Goal: Information Seeking & Learning: Learn about a topic

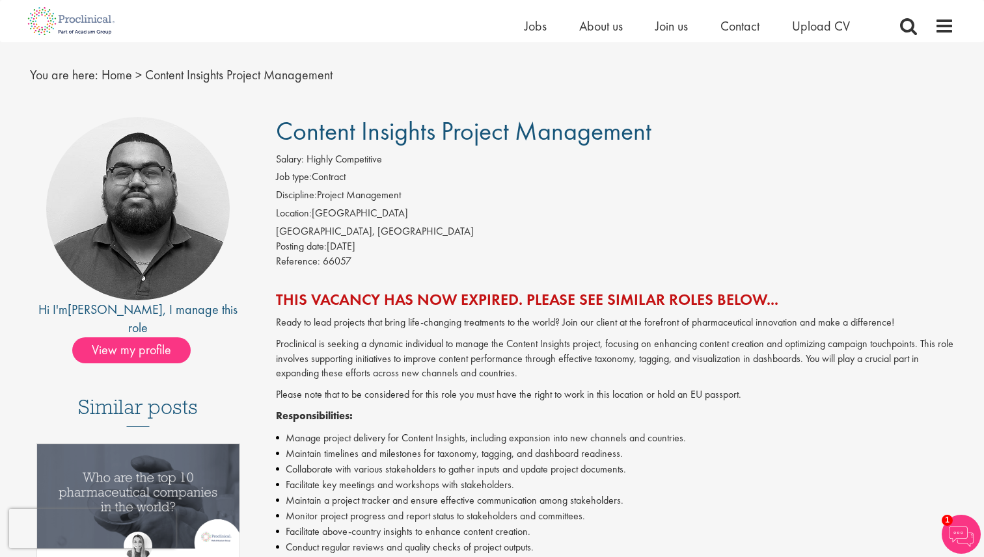
scroll to position [51, 0]
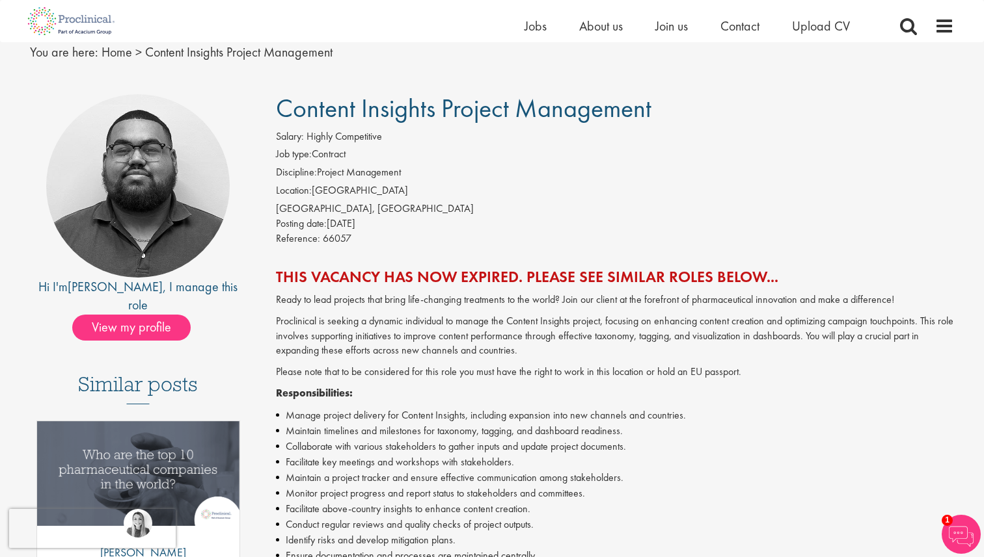
drag, startPoint x: 663, startPoint y: 107, endPoint x: 275, endPoint y: 108, distance: 387.7
click at [276, 108] on h1 "Content Insights Project Management" at bounding box center [615, 108] width 678 height 29
copy span "Content Insights Project Management"
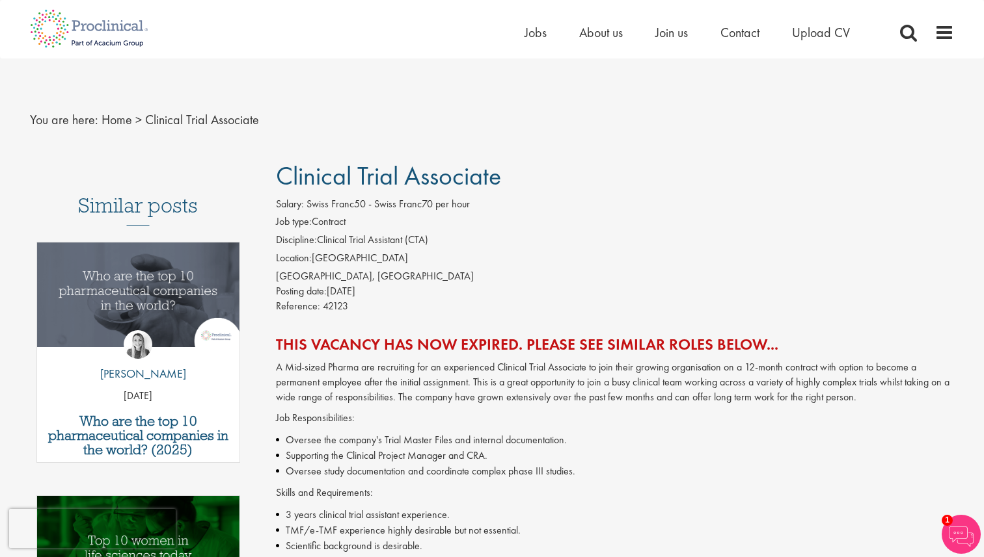
drag, startPoint x: 276, startPoint y: 170, endPoint x: 527, endPoint y: 168, distance: 251.1
click at [528, 168] on h1 "Clinical Trial Associate" at bounding box center [615, 176] width 678 height 29
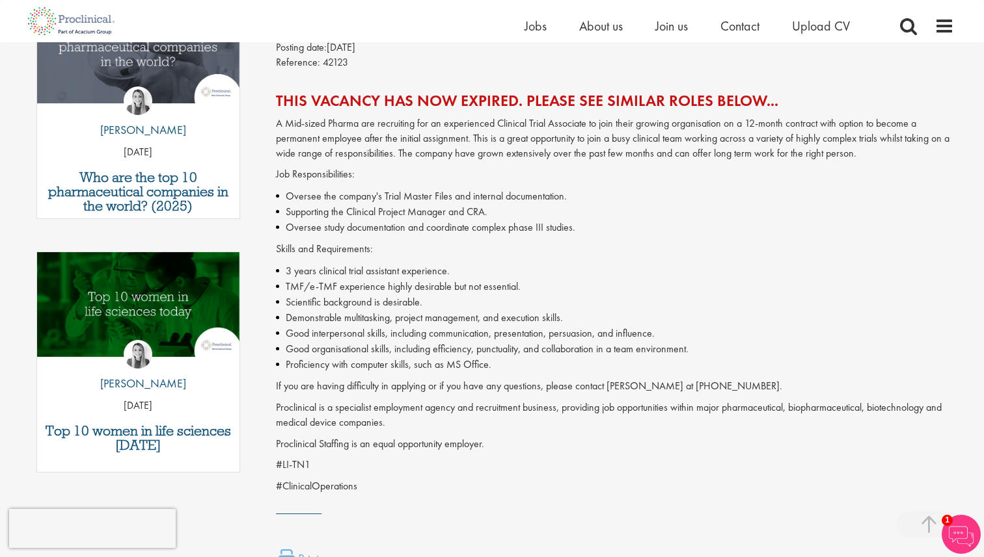
scroll to position [230, 0]
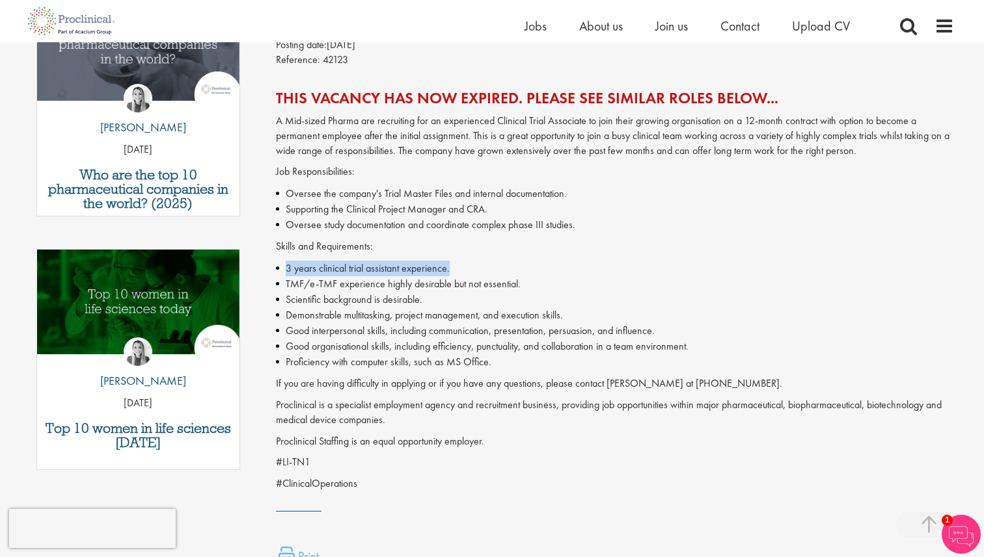
drag, startPoint x: 286, startPoint y: 263, endPoint x: 466, endPoint y: 267, distance: 180.2
click at [468, 267] on li "3 years clinical trial assistant experience." at bounding box center [615, 269] width 678 height 16
